Goal: Information Seeking & Learning: Learn about a topic

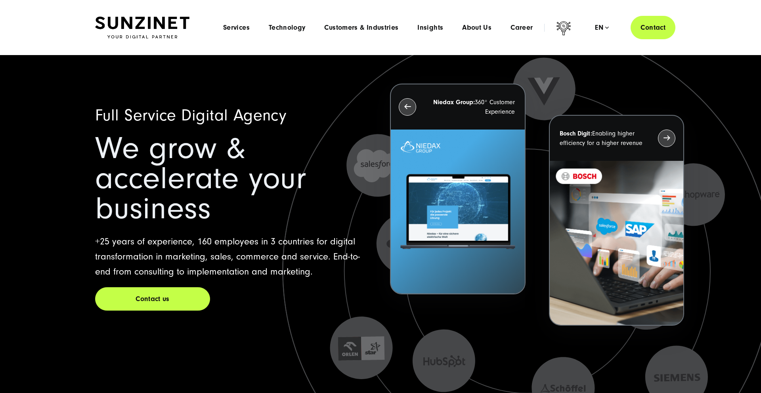
click at [479, 34] on div "Menu Services Menu Full Service Digital Agency We solve complex challenges and …" at bounding box center [445, 27] width 462 height 23
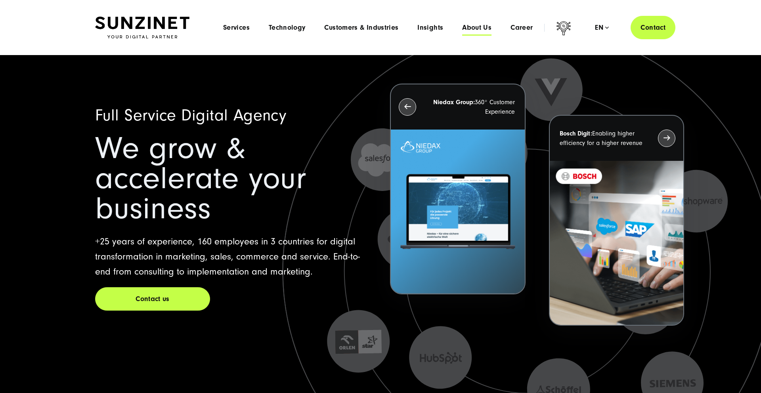
click at [477, 26] on span "About Us" at bounding box center [476, 28] width 29 height 8
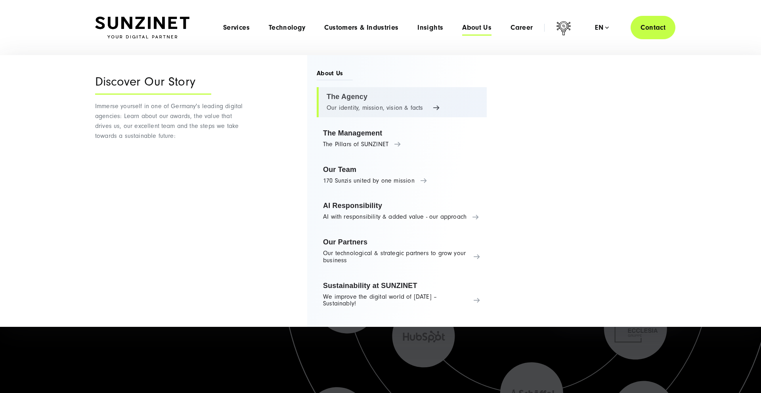
click at [355, 94] on link "The Agency Our identity, mission, vision & facts" at bounding box center [402, 102] width 170 height 30
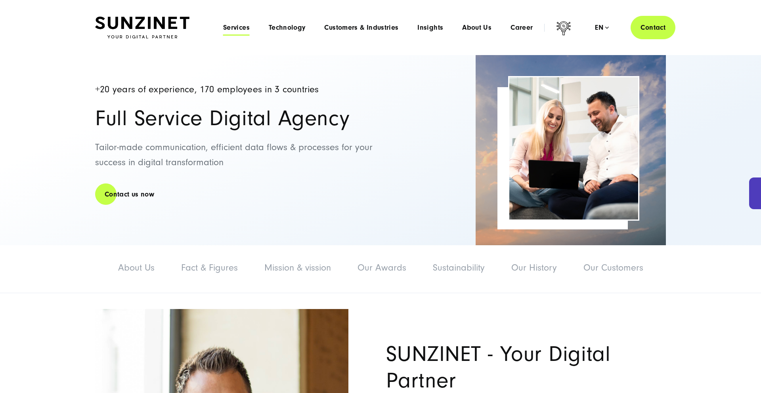
click at [243, 25] on span "Services" at bounding box center [236, 28] width 27 height 8
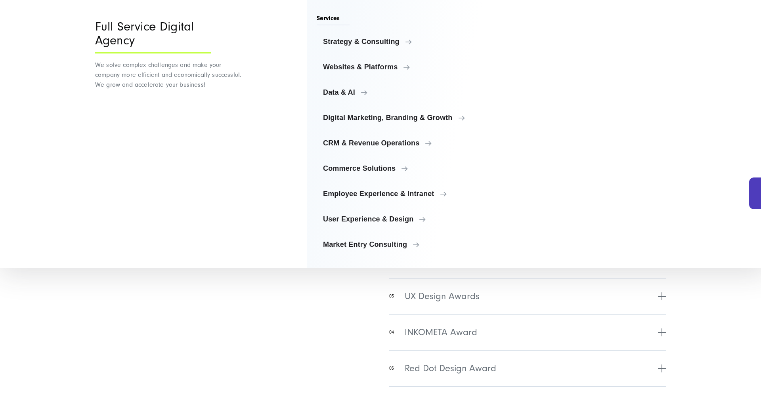
scroll to position [2992, 0]
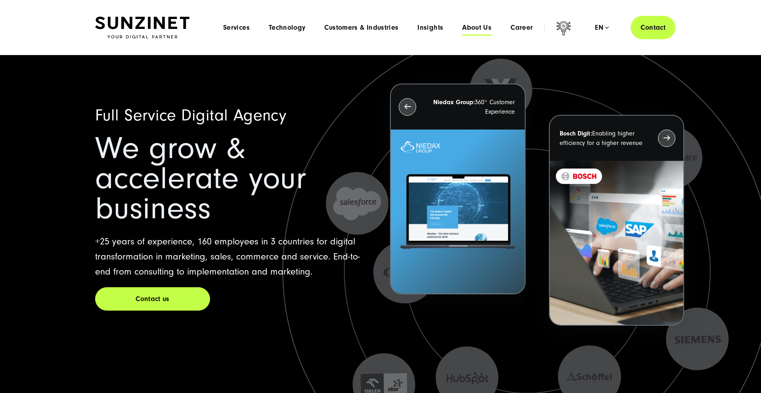
click at [485, 27] on span "About Us" at bounding box center [476, 28] width 29 height 8
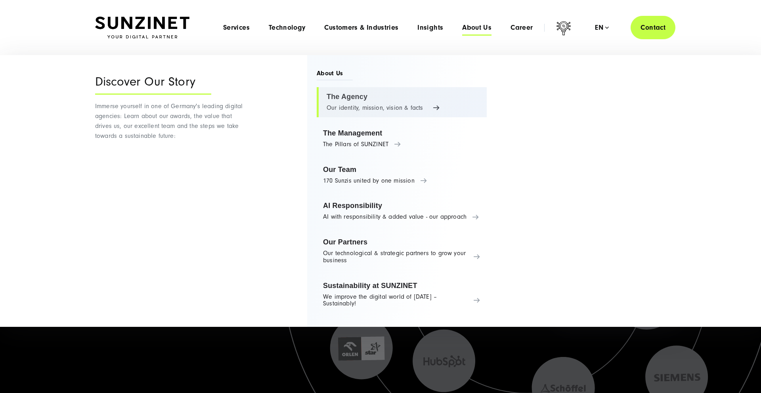
click at [345, 98] on link "The Agency Our identity, mission, vision & facts" at bounding box center [402, 102] width 170 height 30
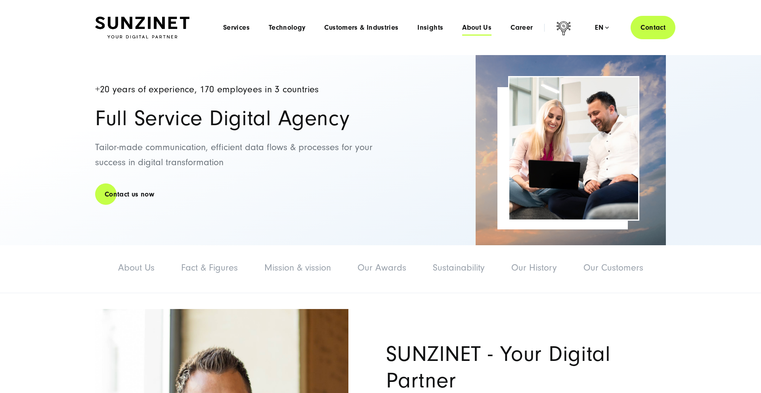
click at [472, 29] on span "About Us" at bounding box center [476, 28] width 29 height 8
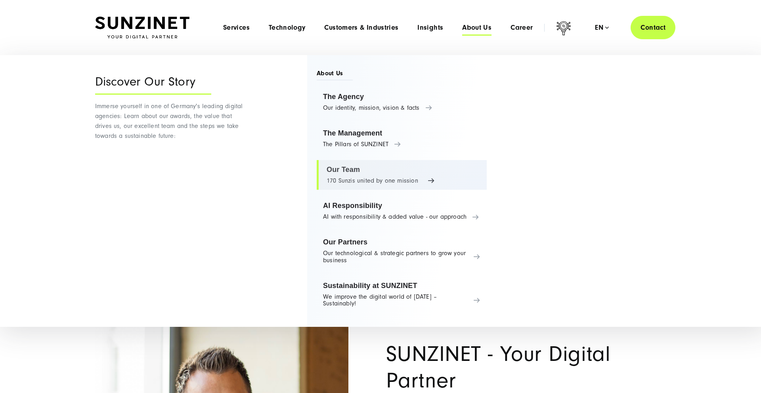
click at [387, 168] on link "Our Team 170 Sunzis united by one mission" at bounding box center [402, 175] width 170 height 30
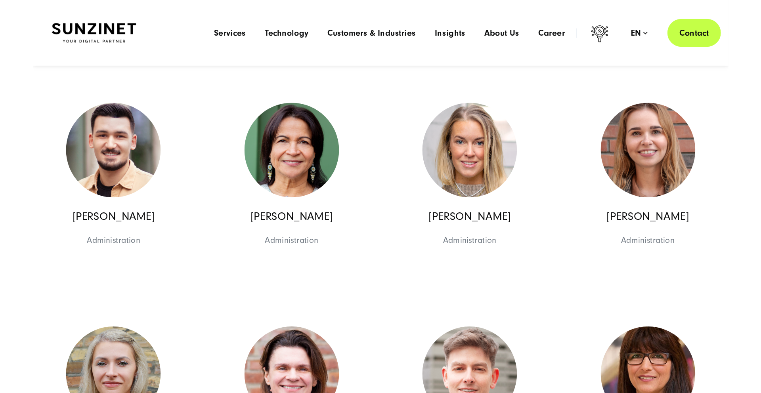
scroll to position [3427, 0]
